Goal: Task Accomplishment & Management: Manage account settings

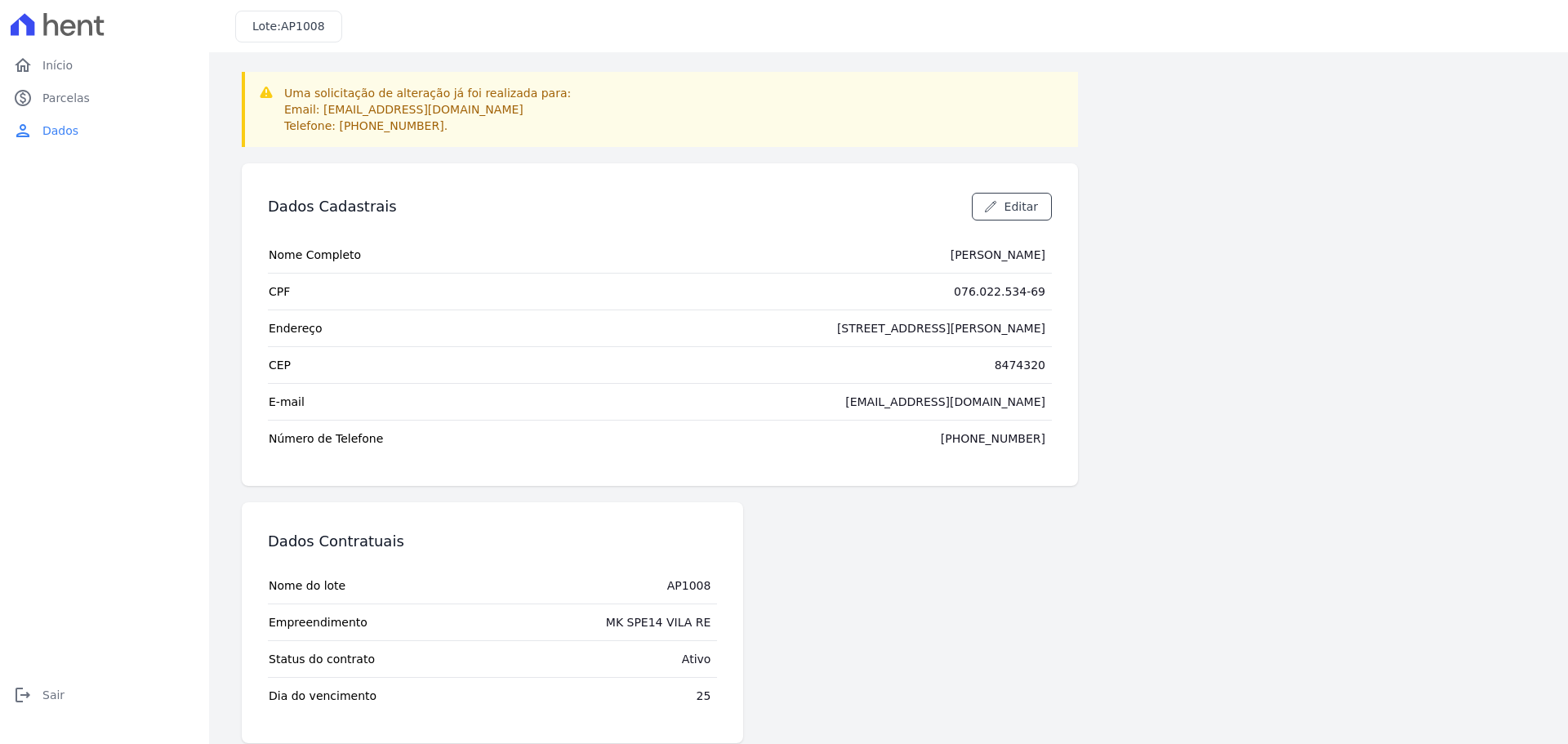
scroll to position [19, 0]
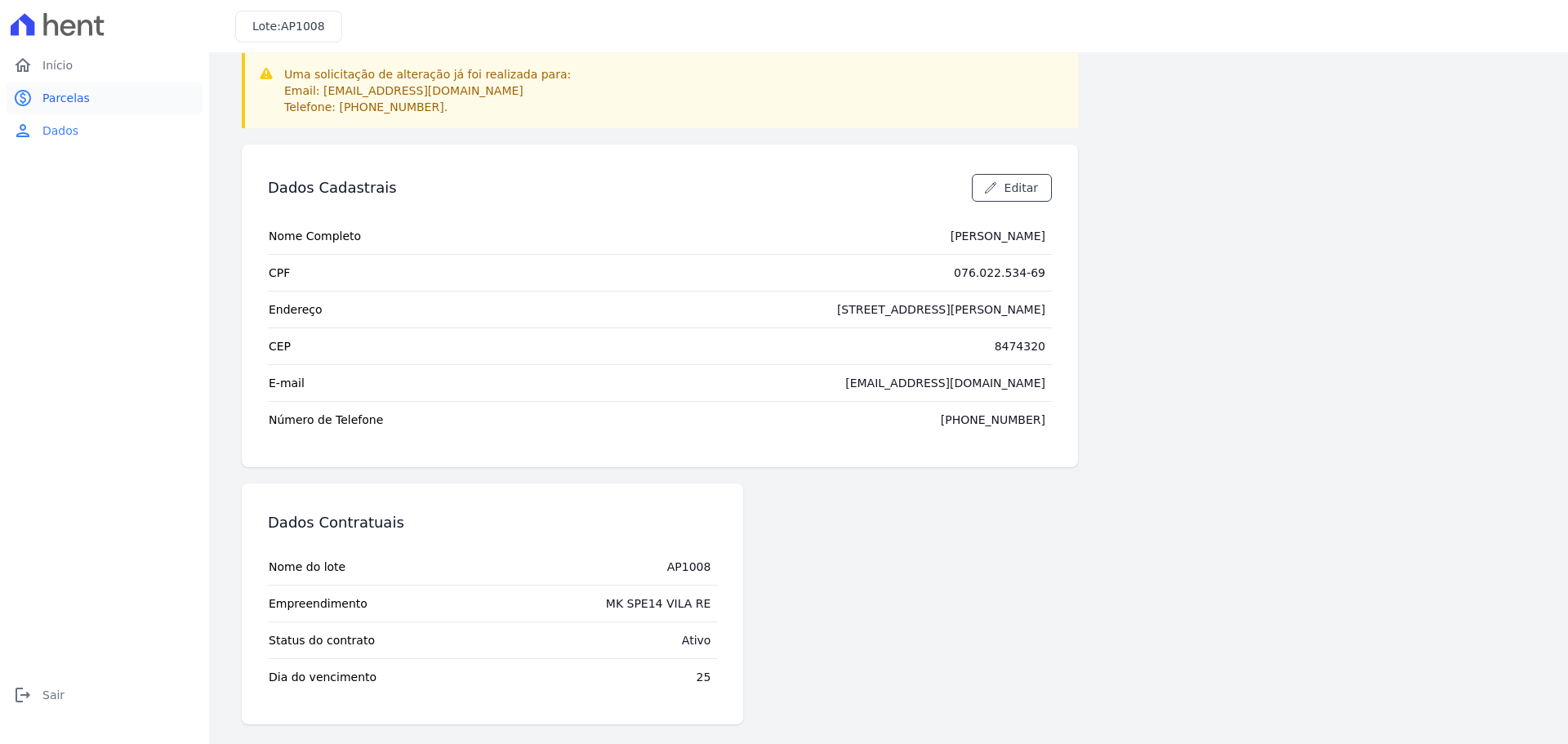
click at [62, 92] on span "Parcelas" at bounding box center [66, 98] width 47 height 16
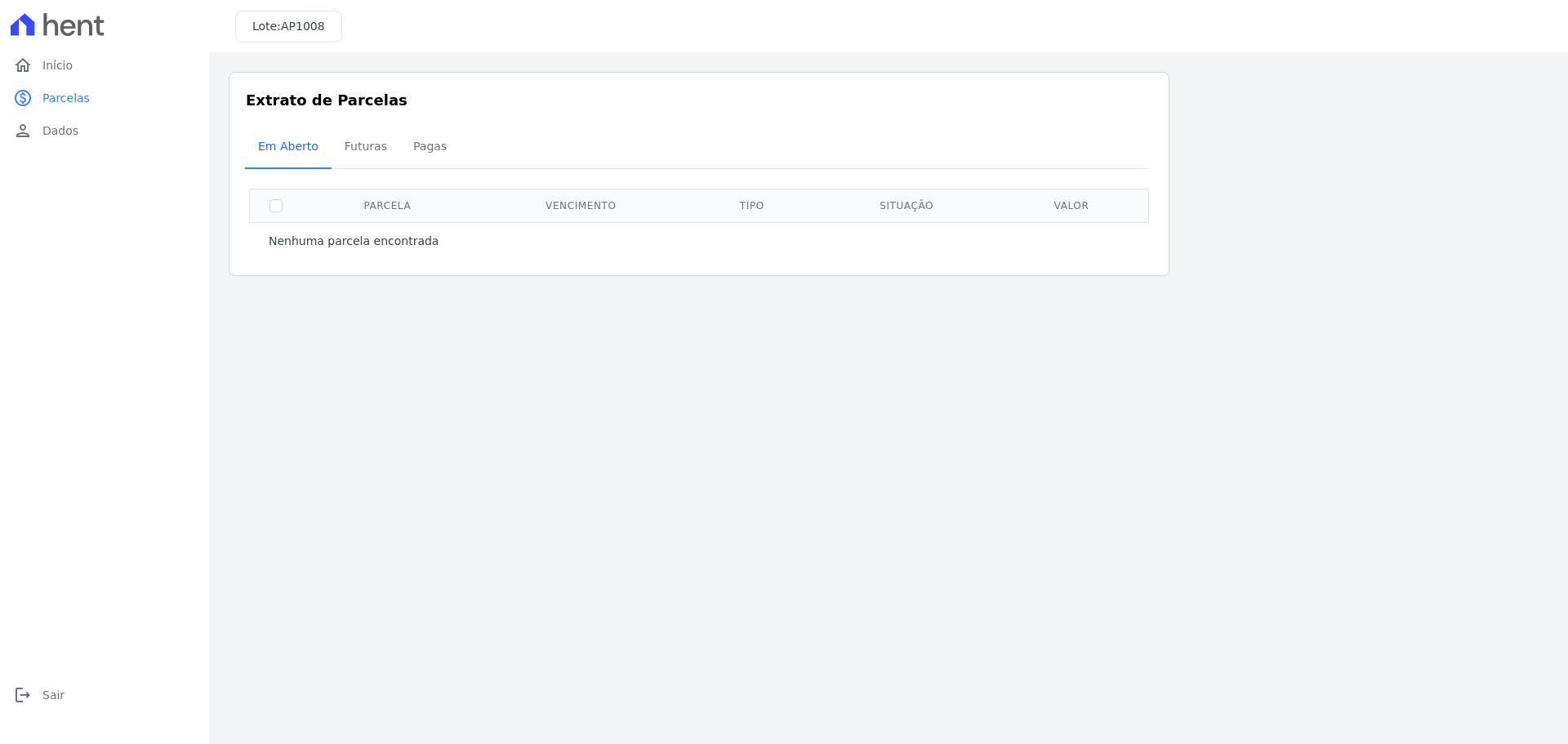
click at [325, 194] on th "Parcela" at bounding box center [387, 205] width 170 height 34
click at [274, 202] on input "checkbox" at bounding box center [275, 206] width 13 height 13
checkbox input "true"
click at [362, 143] on span "Futuras" at bounding box center [366, 146] width 63 height 33
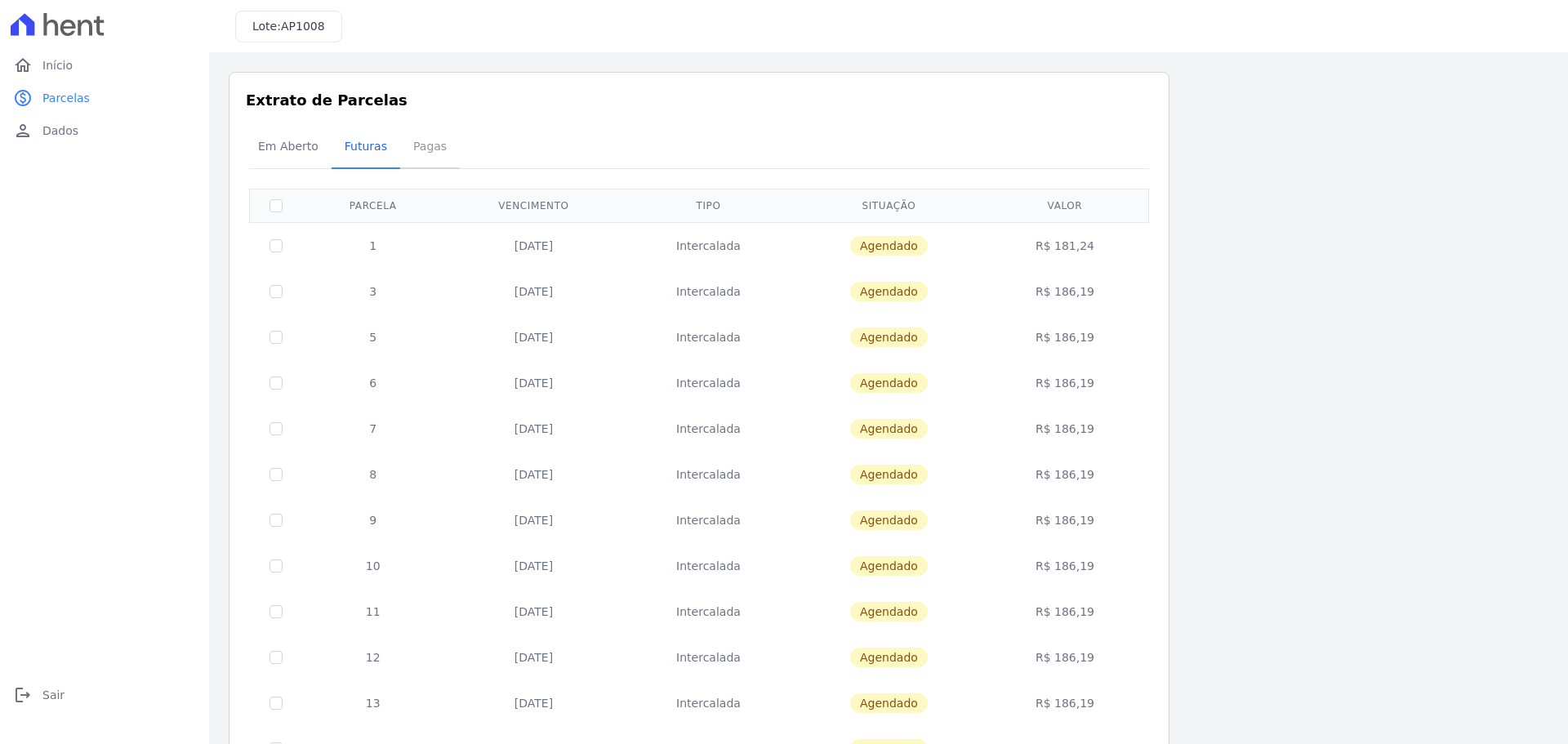
click at [415, 145] on span "Pagas" at bounding box center [429, 146] width 53 height 33
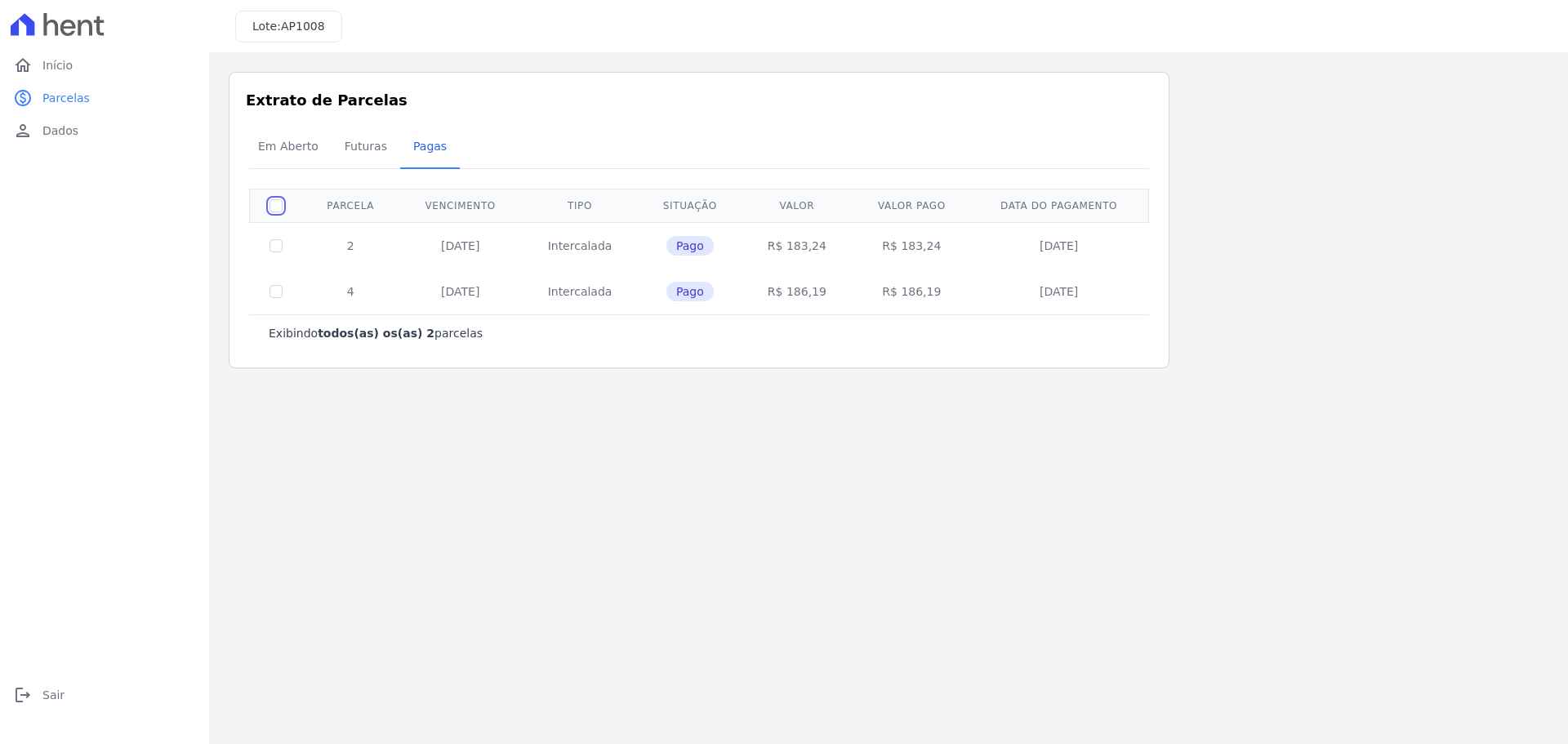
click at [280, 207] on input "checkbox" at bounding box center [275, 206] width 13 height 13
checkbox input "false"
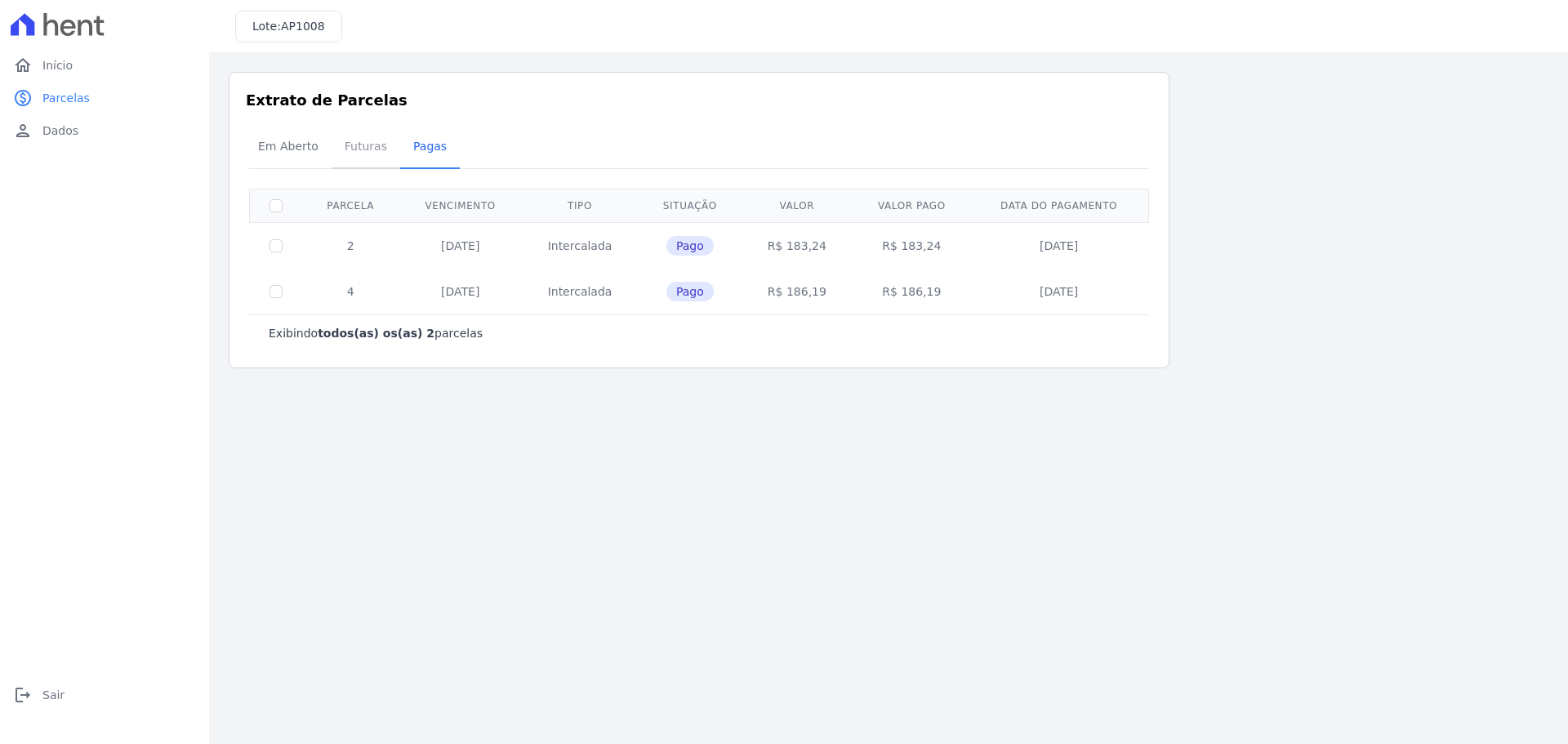
click at [358, 148] on span "Futuras" at bounding box center [366, 146] width 63 height 33
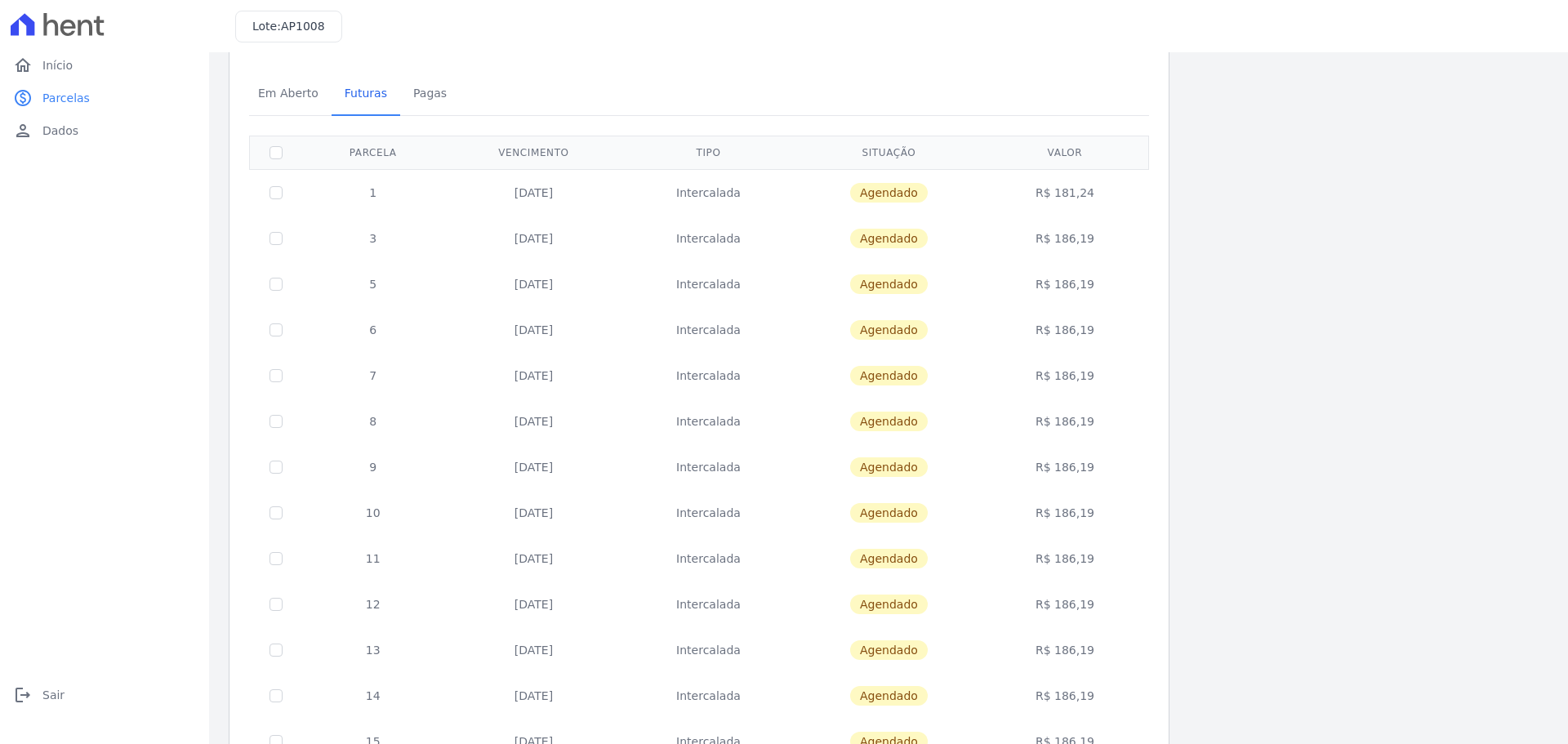
scroll to position [82, 0]
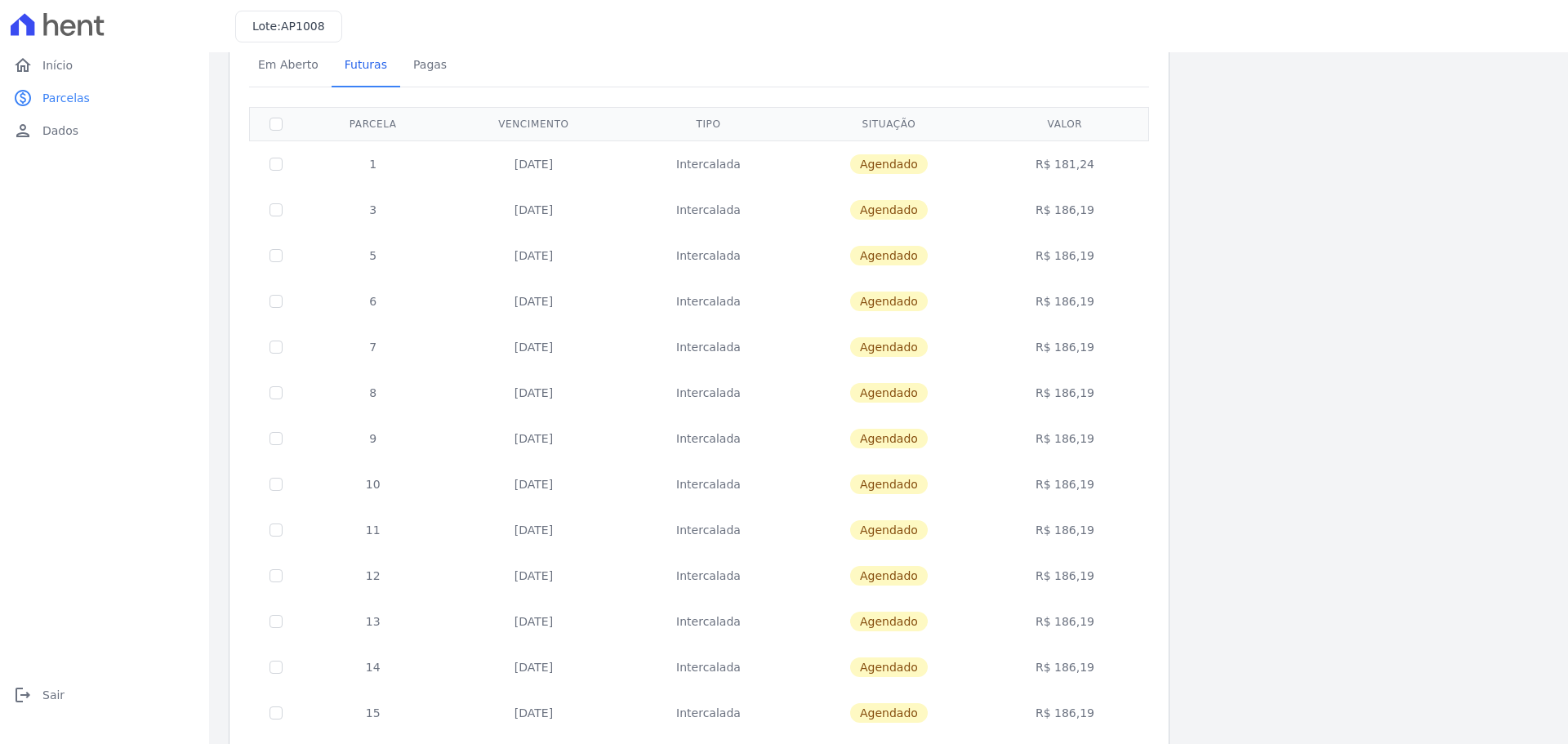
click at [274, 217] on td at bounding box center [276, 209] width 53 height 45
click at [282, 205] on input "checkbox" at bounding box center [275, 209] width 13 height 13
checkbox input "true"
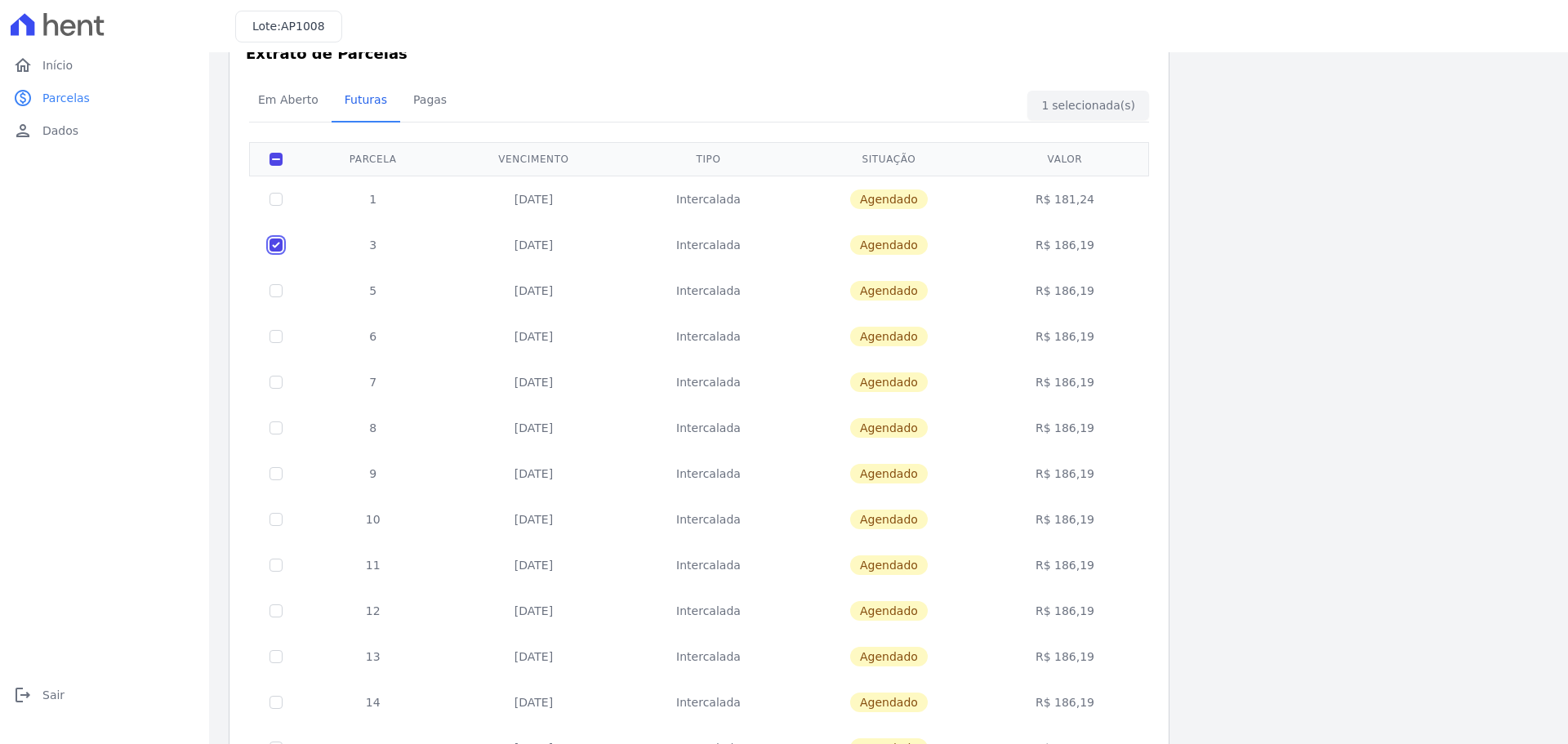
scroll to position [0, 0]
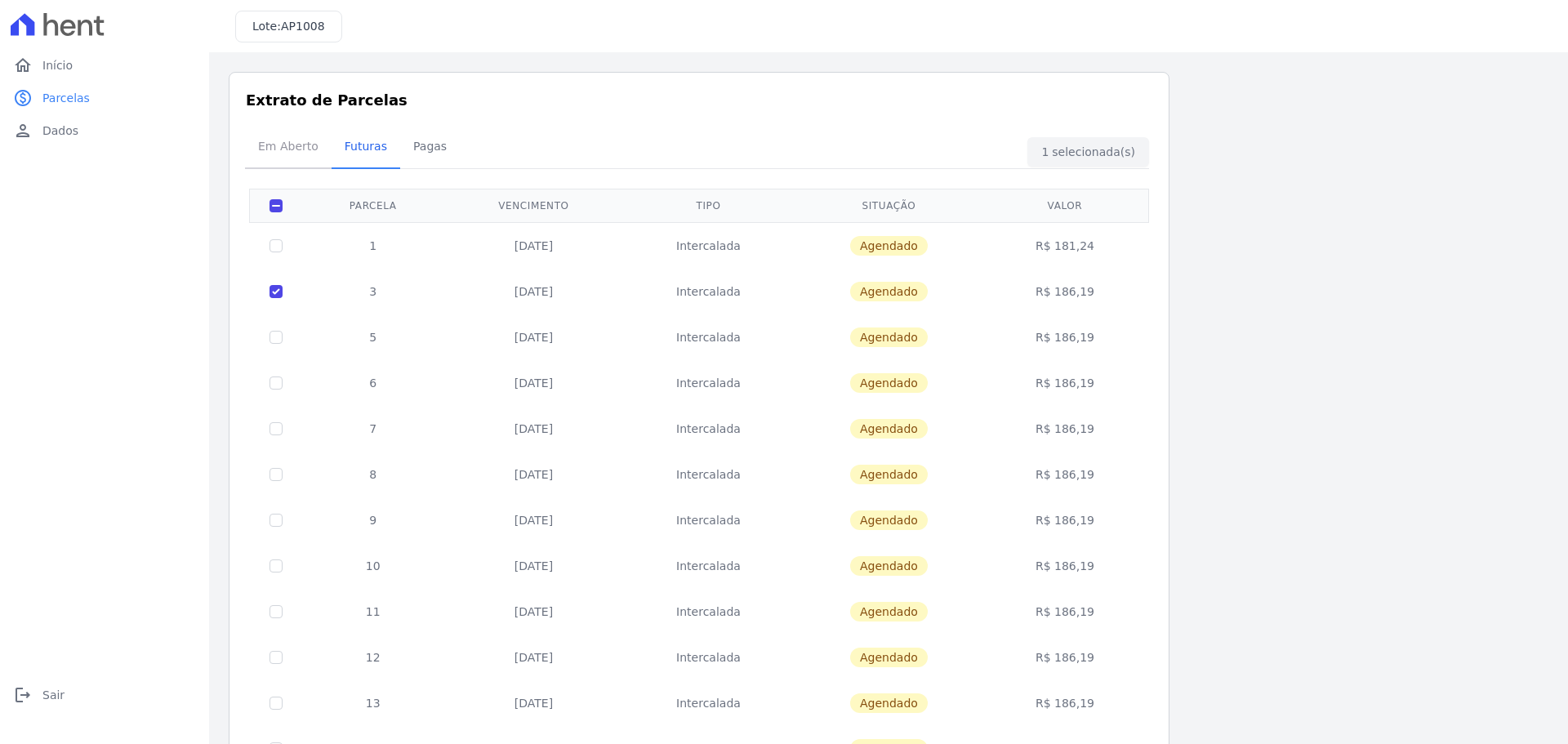
click at [269, 146] on span "Em Aberto" at bounding box center [288, 146] width 80 height 33
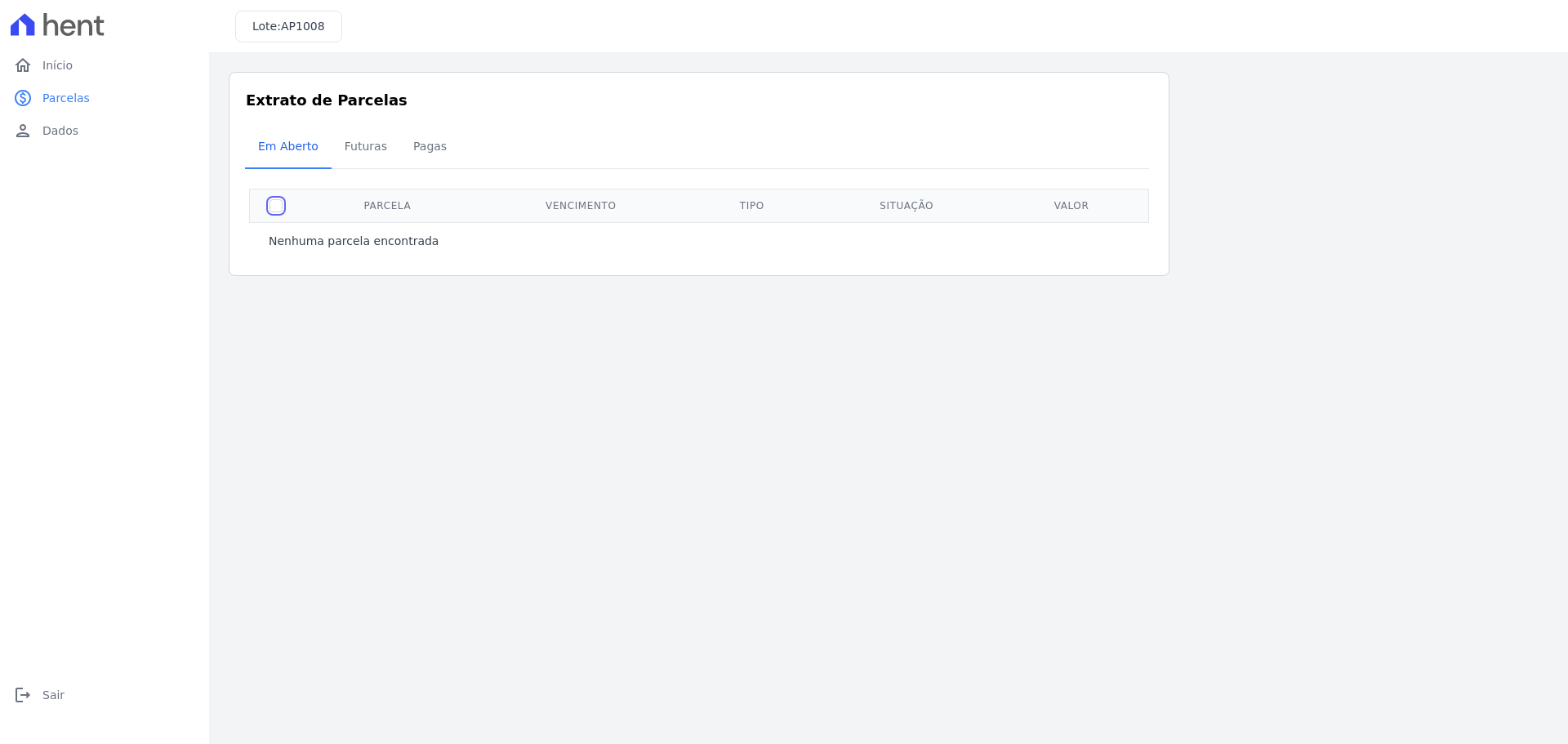
click at [272, 200] on input "checkbox" at bounding box center [275, 206] width 13 height 13
checkbox input "true"
click at [62, 72] on span "Início" at bounding box center [57, 65] width 30 height 16
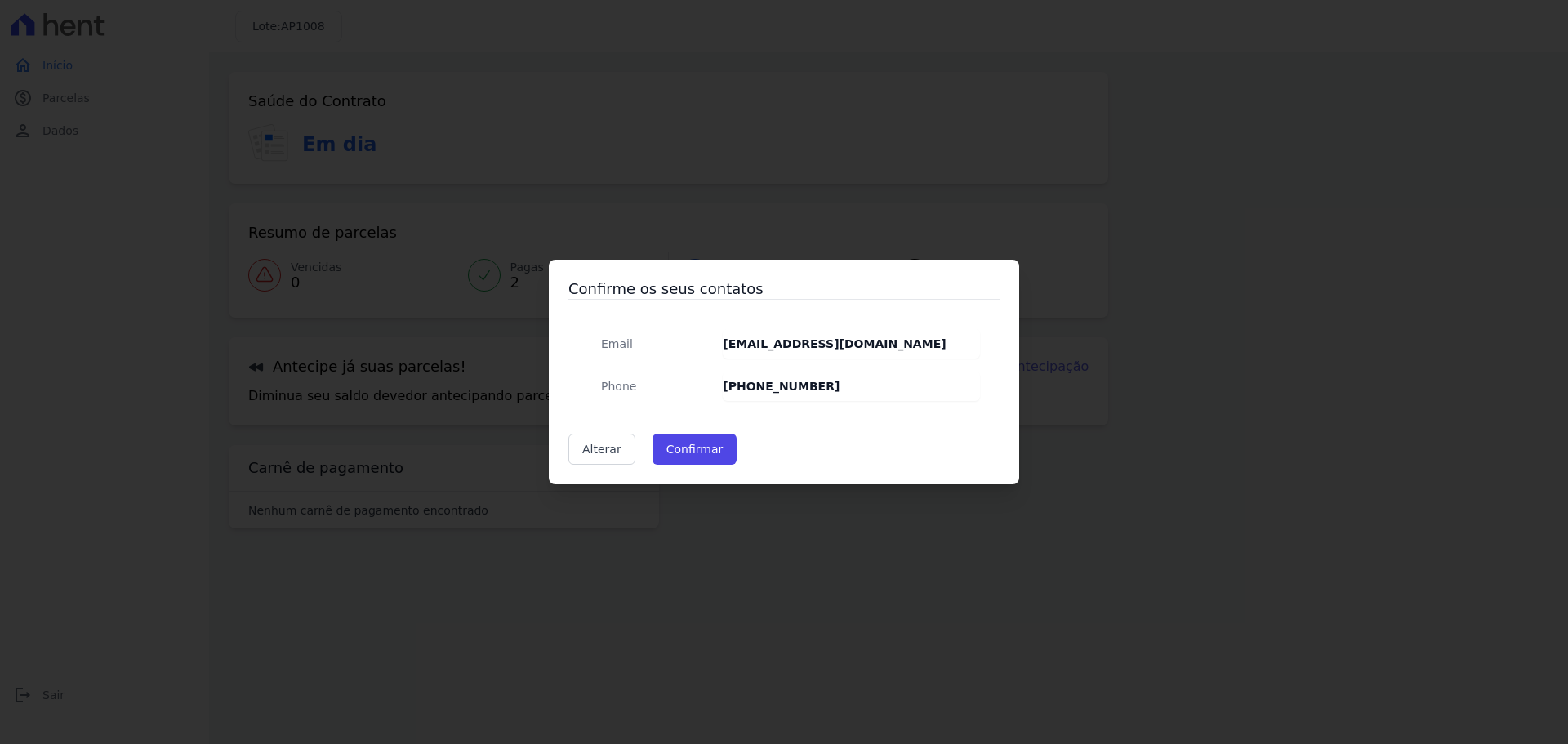
click at [379, 253] on div "Confirme os seus contatos Email [EMAIL_ADDRESS][DOMAIN_NAME] Phone [PHONE_NUMBE…" at bounding box center [784, 372] width 1568 height 744
